Goal: Transaction & Acquisition: Purchase product/service

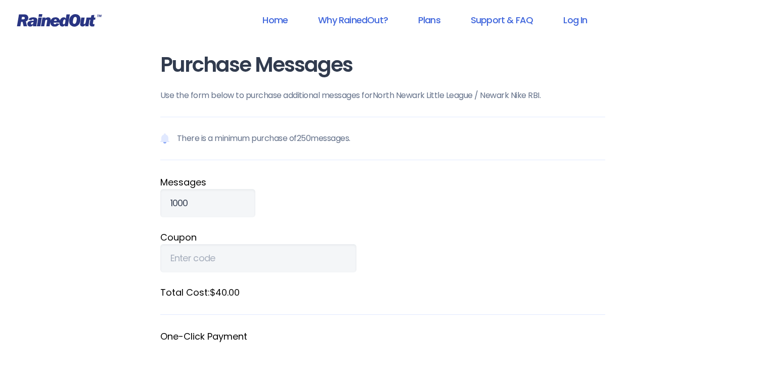
scroll to position [253, 0]
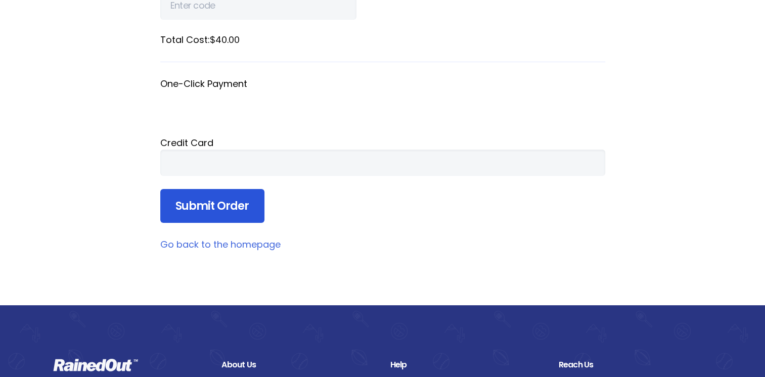
click at [252, 217] on input "Submit Order" at bounding box center [212, 206] width 104 height 34
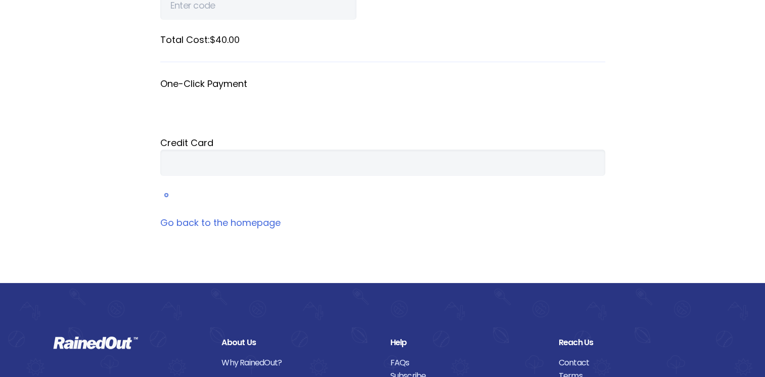
scroll to position [127, 0]
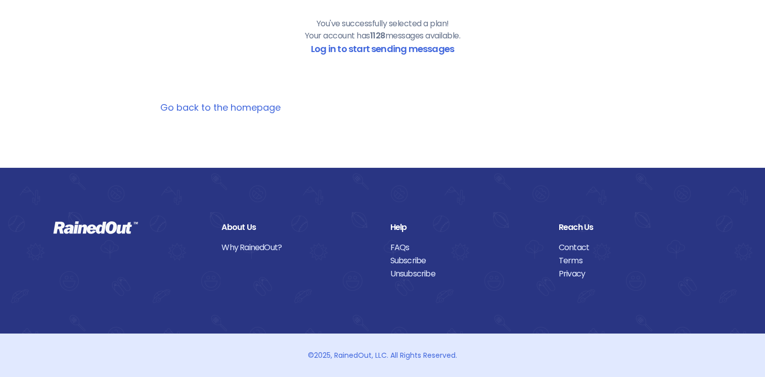
click at [260, 107] on link "Go back to the homepage" at bounding box center [220, 107] width 120 height 13
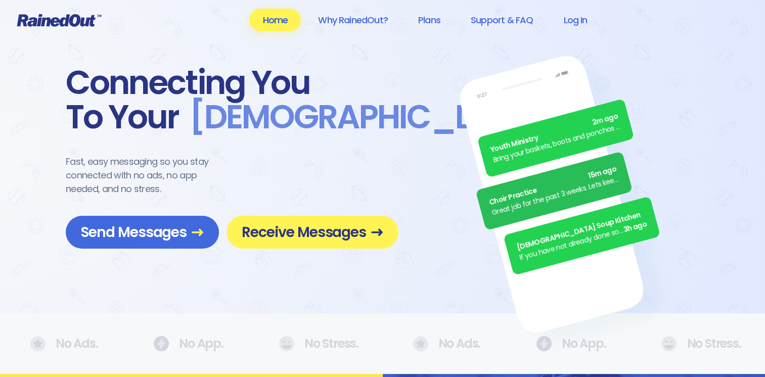
click at [275, 14] on link "Home" at bounding box center [275, 20] width 52 height 23
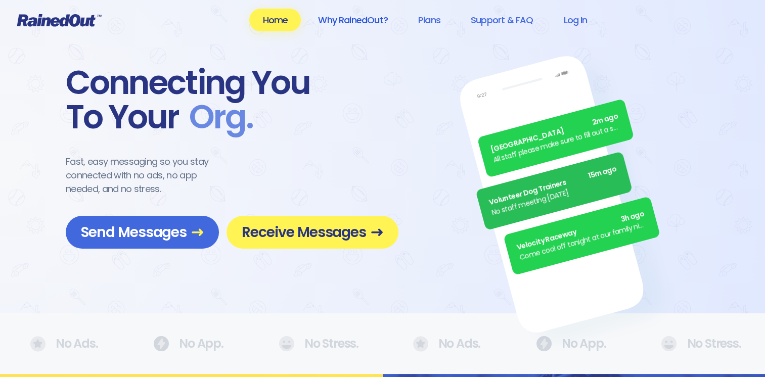
click at [349, 23] on link "Why RainedOut?" at bounding box center [353, 20] width 96 height 23
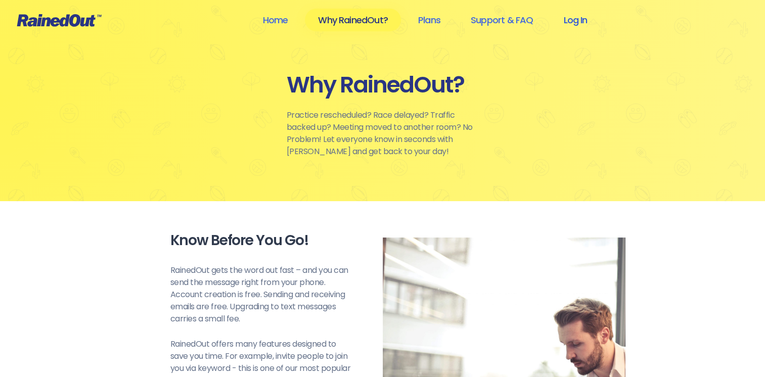
click at [582, 27] on link "Log In" at bounding box center [575, 20] width 50 height 23
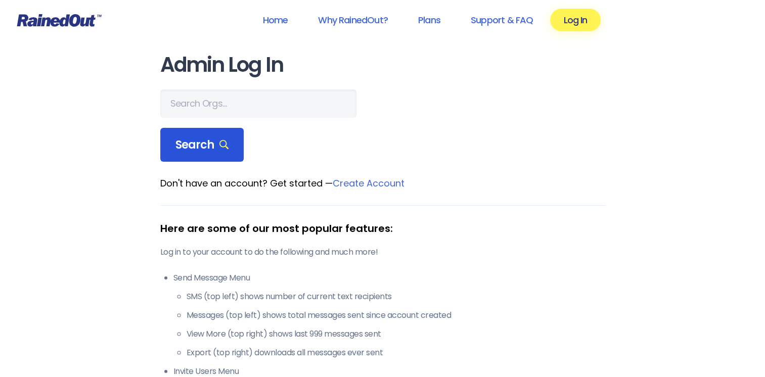
click at [180, 130] on div "Search" at bounding box center [202, 145] width 84 height 34
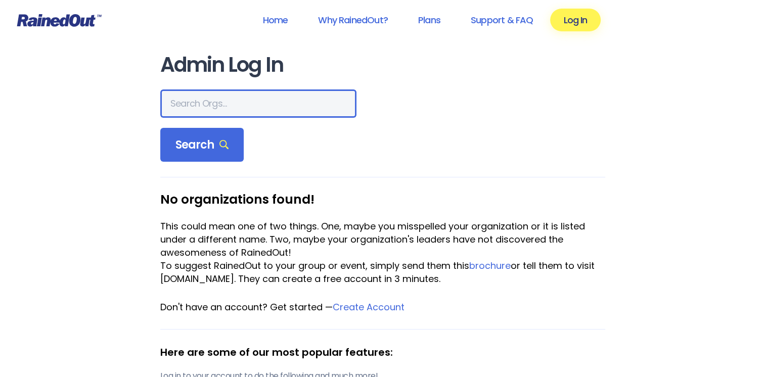
click at [184, 113] on input "text" at bounding box center [258, 103] width 196 height 28
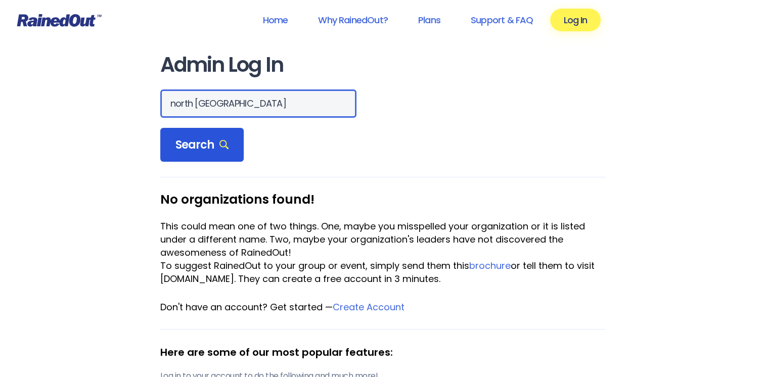
type input "north [GEOGRAPHIC_DATA]"
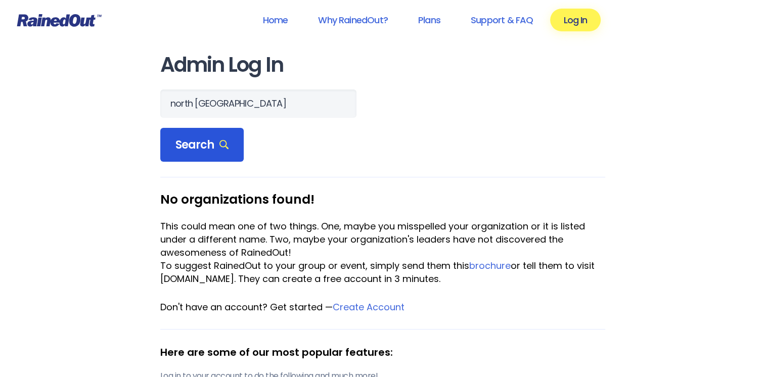
click at [183, 134] on div "Search" at bounding box center [202, 145] width 84 height 34
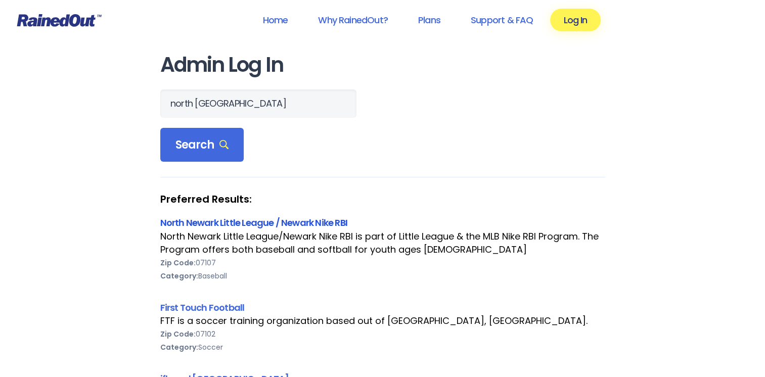
click at [230, 223] on link "North Newark Little League / Newark Nike RBI" at bounding box center [253, 222] width 187 height 13
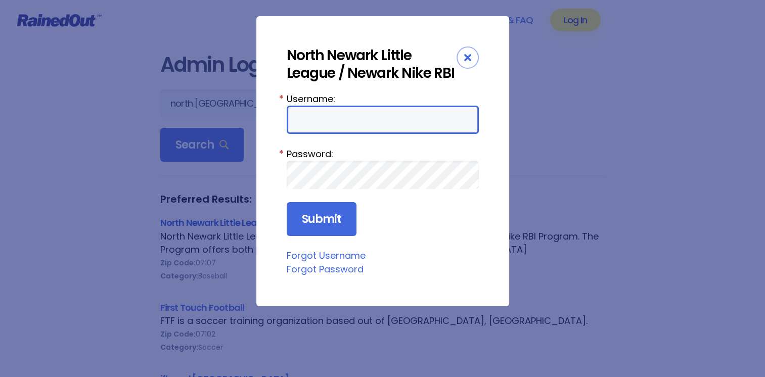
type input "nnllrainedout1955"
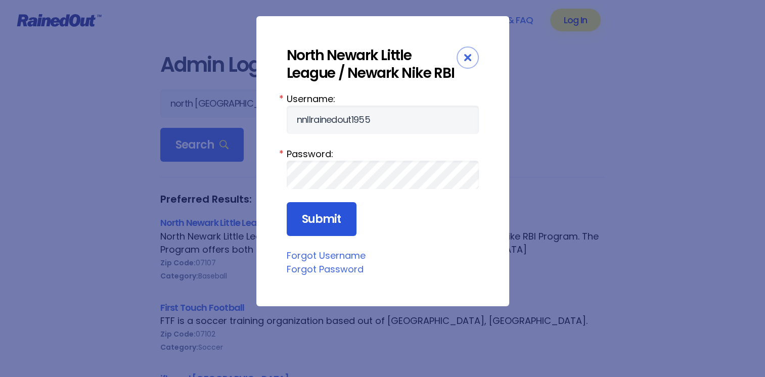
click at [318, 231] on input "Submit" at bounding box center [322, 219] width 70 height 34
